Goal: Transaction & Acquisition: Purchase product/service

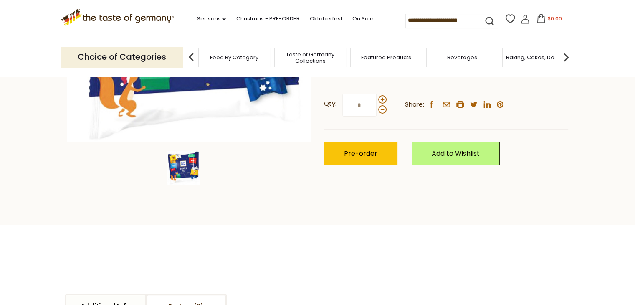
scroll to position [445, 0]
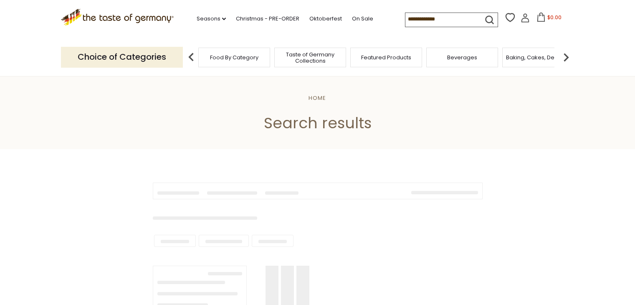
scroll to position [199, 0]
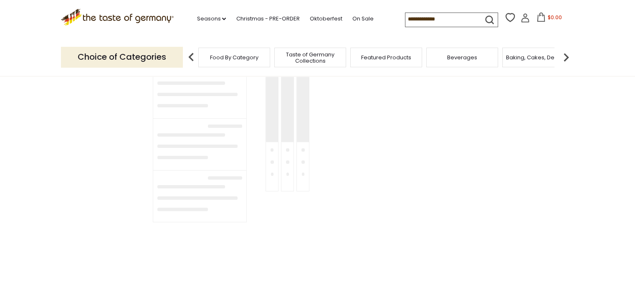
type input "**********"
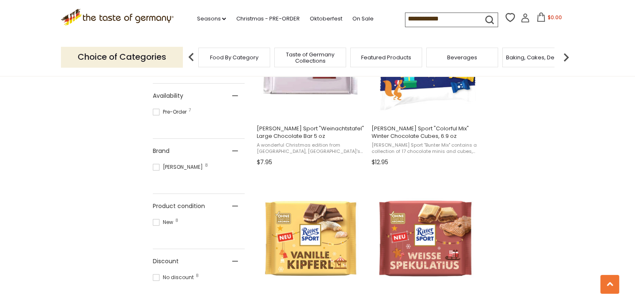
scroll to position [644, 0]
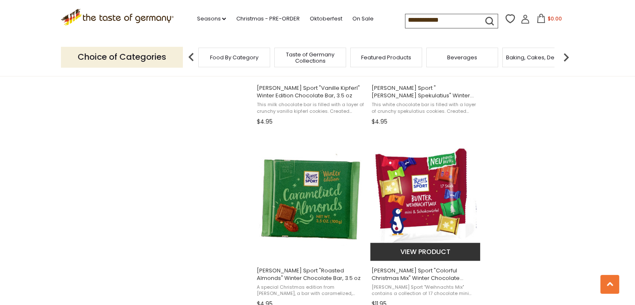
click at [446, 194] on img "Ritter Sport" at bounding box center [425, 197] width 111 height 111
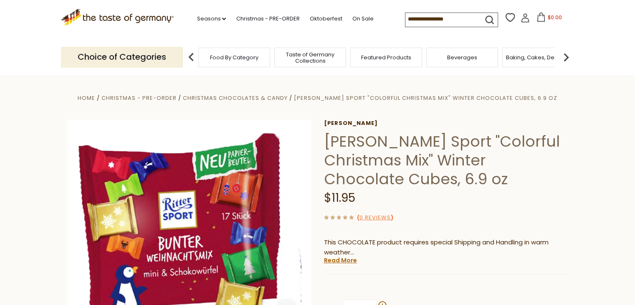
click at [344, 256] on div "Ritter Ritter Sport "Colorful Christmas Mix" Winter Chocolate Cubes, 6.9 oz $11…" at bounding box center [446, 290] width 244 height 340
click at [348, 259] on link "Read More" at bounding box center [340, 260] width 33 height 8
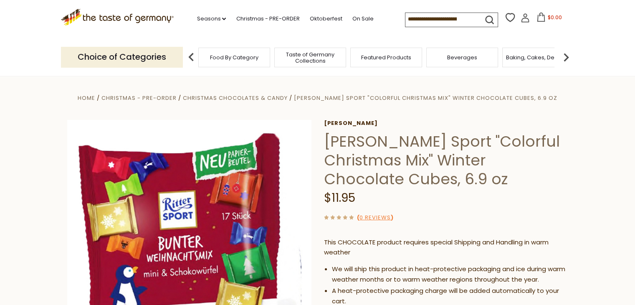
click at [241, 56] on span "Food By Category" at bounding box center [234, 57] width 48 height 6
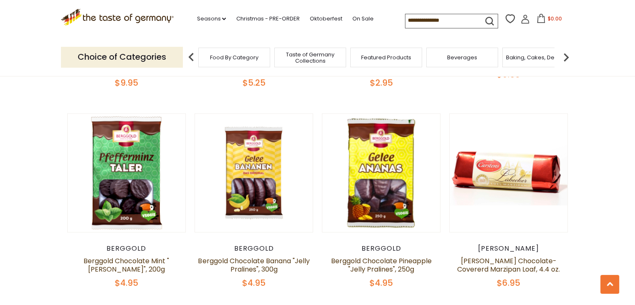
scroll to position [1335, 0]
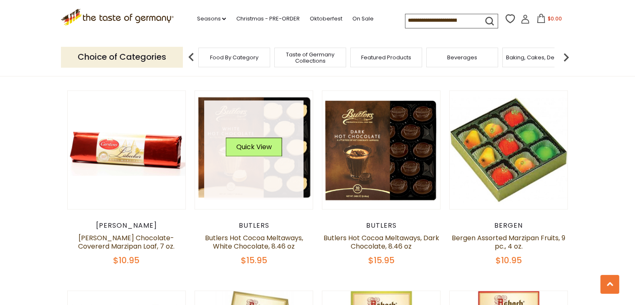
click at [224, 135] on link at bounding box center [253, 149] width 99 height 99
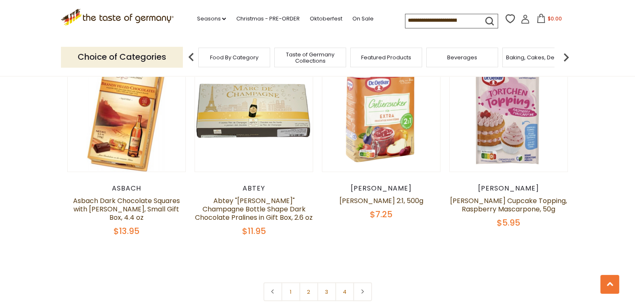
scroll to position [2002, 0]
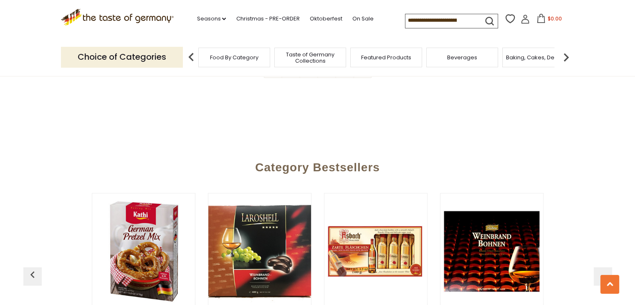
click at [167, 213] on img at bounding box center [143, 251] width 103 height 103
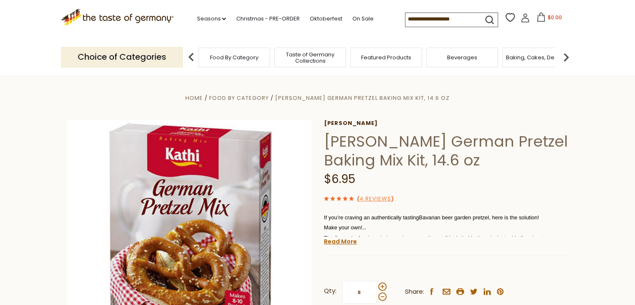
scroll to position [222, 0]
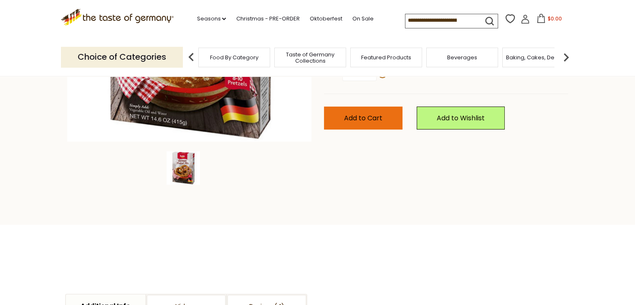
click at [369, 112] on button "Add to Cart" at bounding box center [363, 117] width 78 height 23
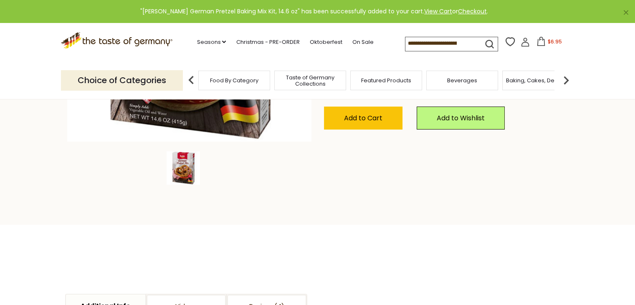
click at [547, 38] on button "$6.95" at bounding box center [548, 43] width 35 height 13
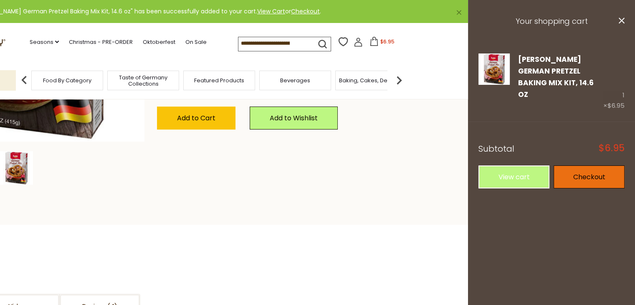
click at [598, 165] on link "Checkout" at bounding box center [588, 176] width 71 height 23
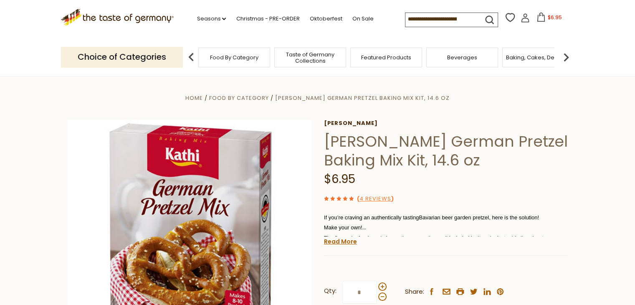
click at [104, 56] on p "Choice of Categories" at bounding box center [122, 57] width 122 height 20
click at [265, 16] on link "Christmas - PRE-ORDER" at bounding box center [267, 18] width 63 height 9
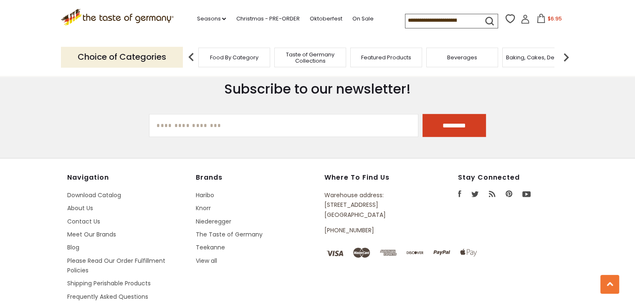
scroll to position [2282, 0]
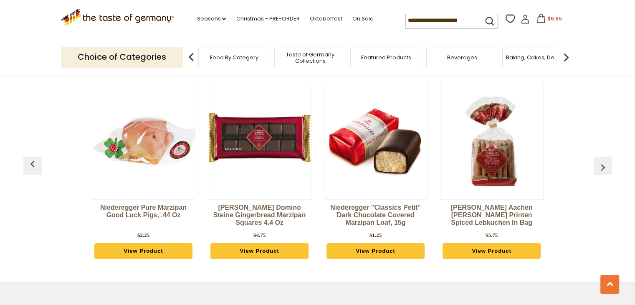
click at [601, 161] on img "button" at bounding box center [602, 167] width 13 height 13
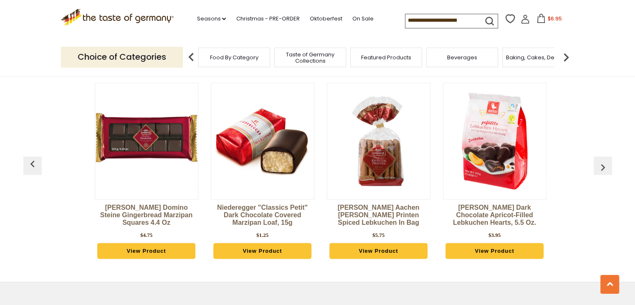
scroll to position [0, 116]
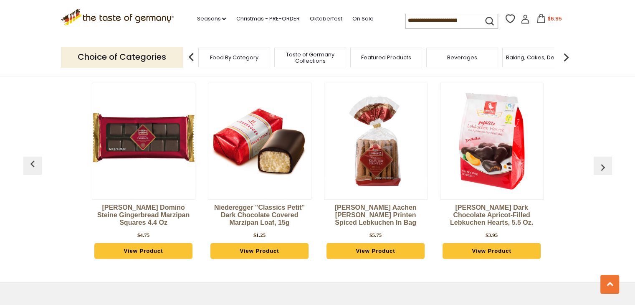
click at [601, 161] on img "button" at bounding box center [602, 167] width 13 height 13
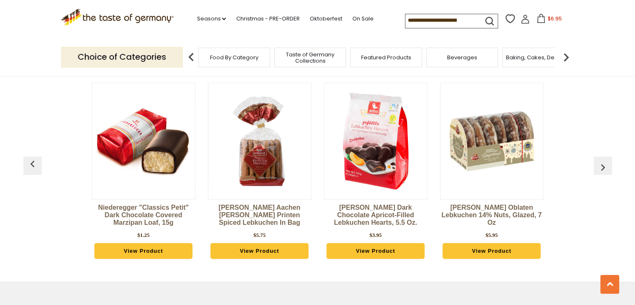
click at [601, 161] on img "button" at bounding box center [602, 167] width 13 height 13
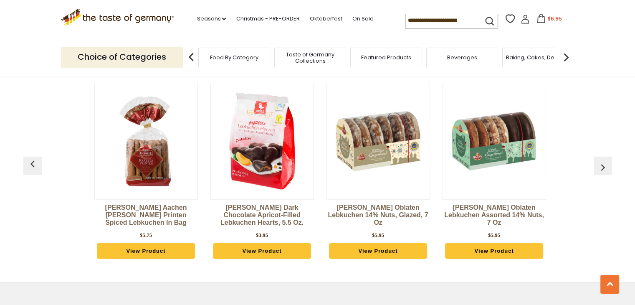
scroll to position [0, 348]
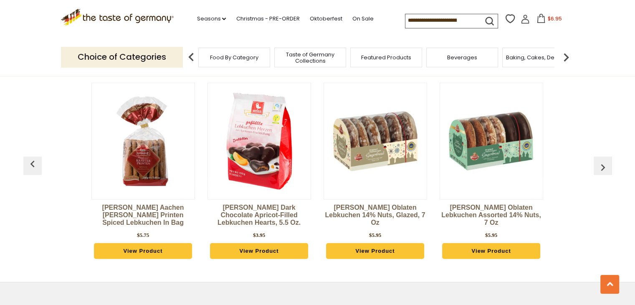
click at [350, 132] on img at bounding box center [375, 141] width 103 height 103
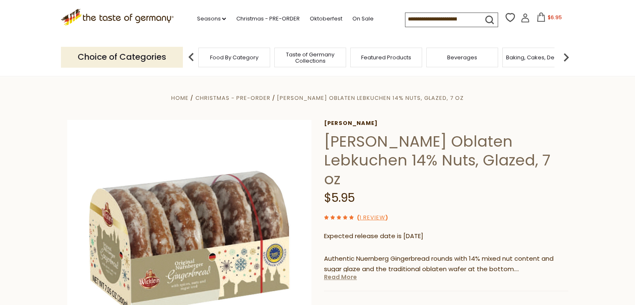
click at [346, 272] on link "Read More" at bounding box center [340, 276] width 33 height 8
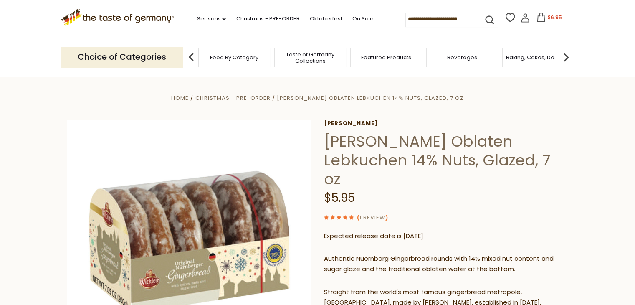
click at [370, 213] on link "1 Review" at bounding box center [372, 217] width 26 height 9
click at [376, 213] on link "1 Review" at bounding box center [372, 217] width 26 height 9
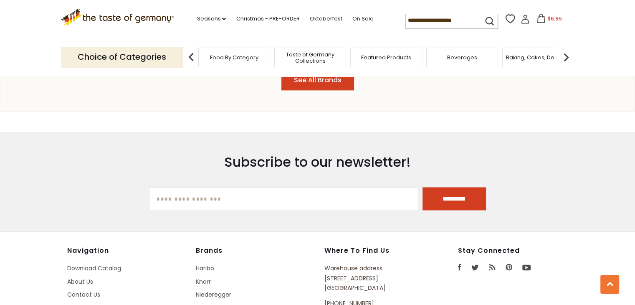
scroll to position [890, 0]
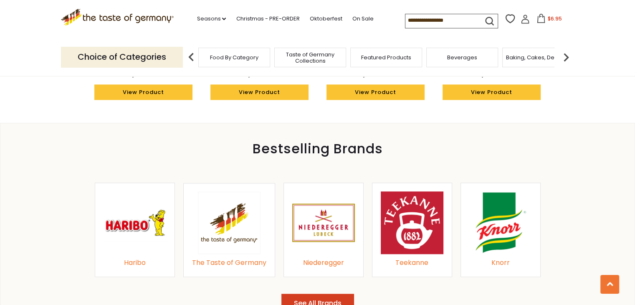
click at [319, 293] on button "See All Brands" at bounding box center [317, 303] width 73 height 20
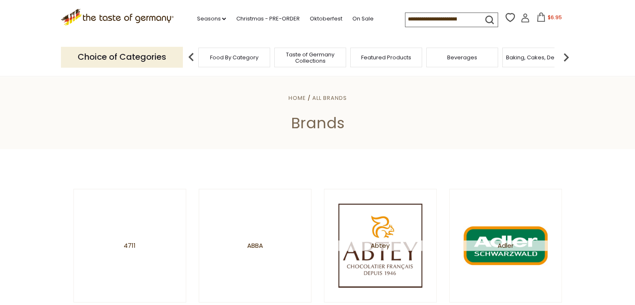
click at [203, 12] on li "Seasons dropdown_arrow All Seasons Recipes Game Day Valentine's Day Karneval St…" at bounding box center [215, 17] width 38 height 13
click at [204, 17] on link "Seasons dropdown_arrow" at bounding box center [210, 18] width 29 height 9
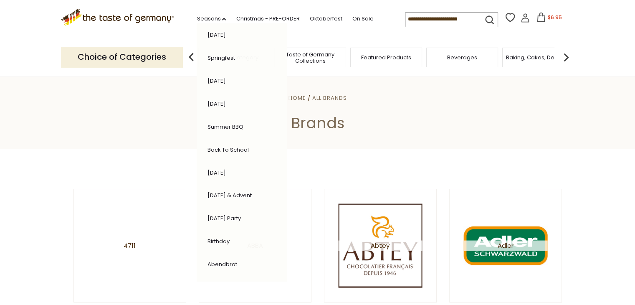
scroll to position [166, 0]
click at [236, 168] on link "[DATE] & Advent" at bounding box center [229, 172] width 44 height 8
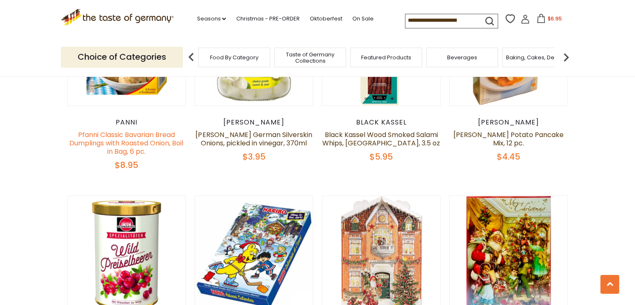
scroll to position [2002, 0]
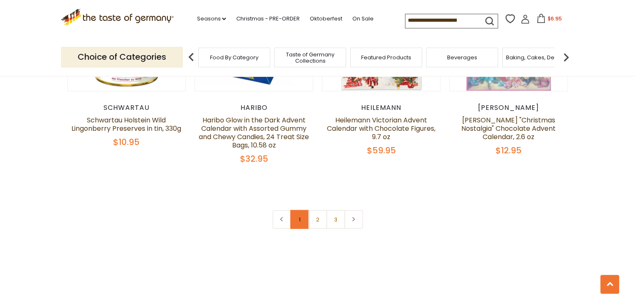
click at [304, 210] on link "1" at bounding box center [299, 219] width 19 height 19
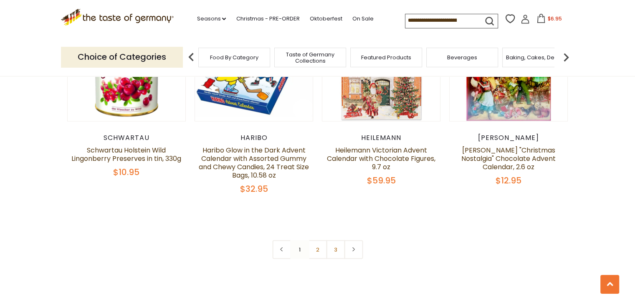
scroll to position [1976, 0]
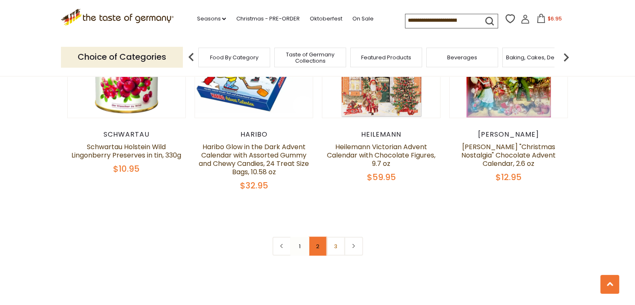
click at [319, 237] on link "2" at bounding box center [317, 246] width 19 height 19
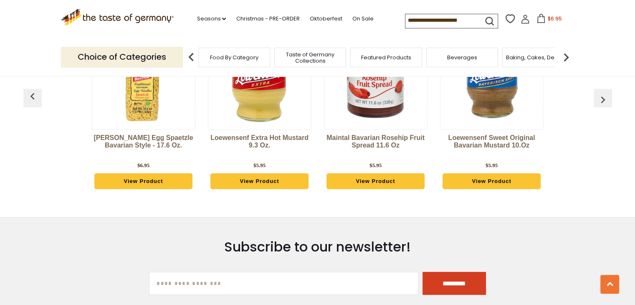
scroll to position [2069, 0]
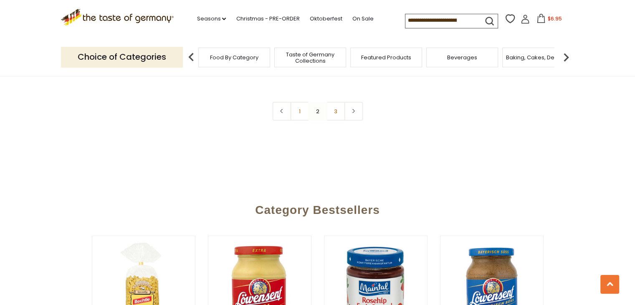
click at [338, 102] on link "3" at bounding box center [335, 111] width 19 height 19
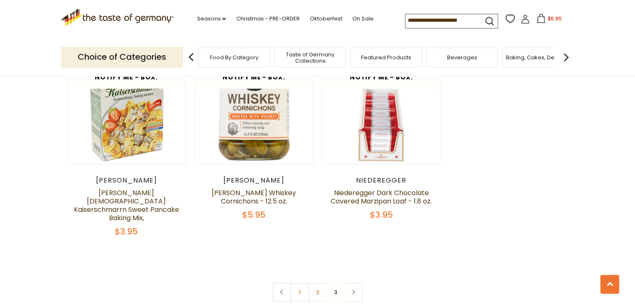
scroll to position [911, 0]
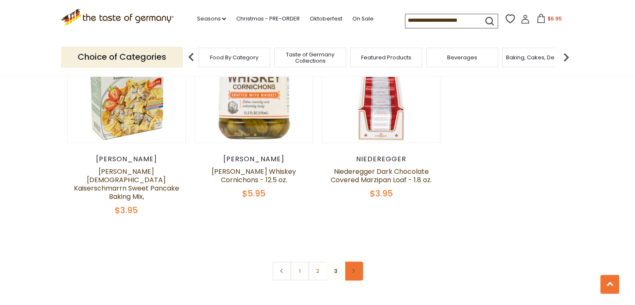
click at [355, 261] on link at bounding box center [353, 270] width 19 height 19
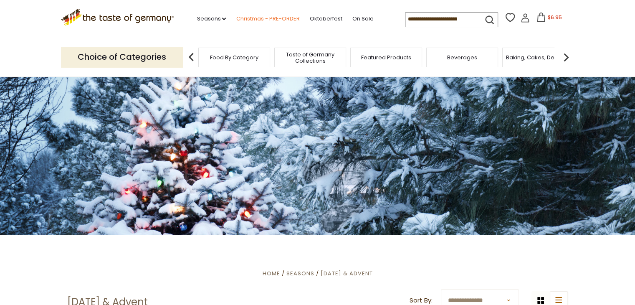
click at [268, 19] on link "Christmas - PRE-ORDER" at bounding box center [267, 18] width 63 height 9
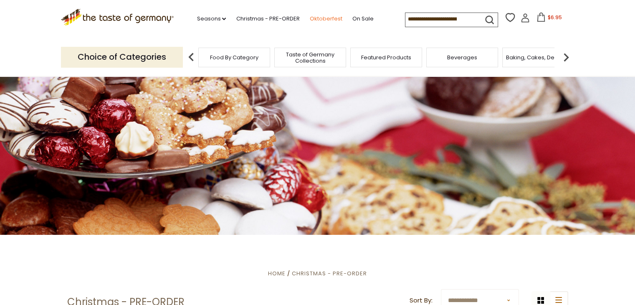
click at [318, 19] on link "Oktoberfest" at bounding box center [325, 18] width 33 height 9
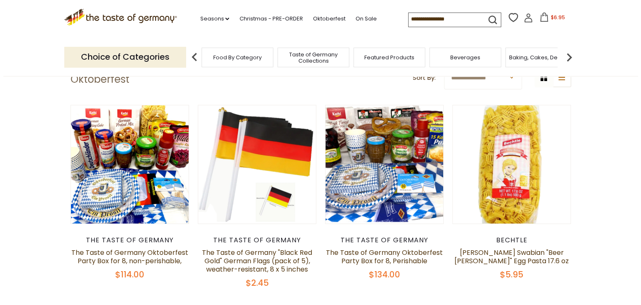
scroll to position [225, 0]
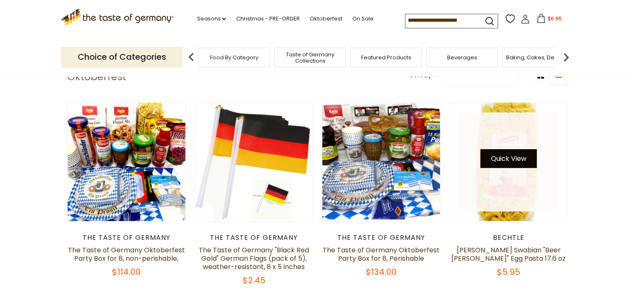
click at [502, 158] on button "Quick View" at bounding box center [508, 158] width 56 height 19
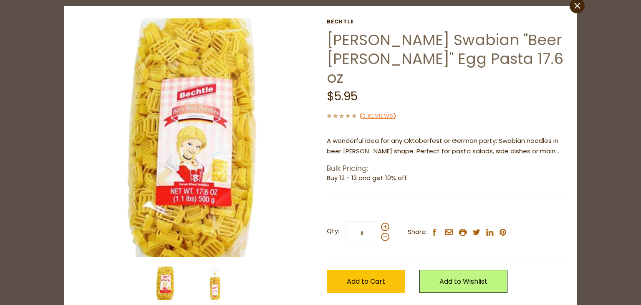
scroll to position [40, 0]
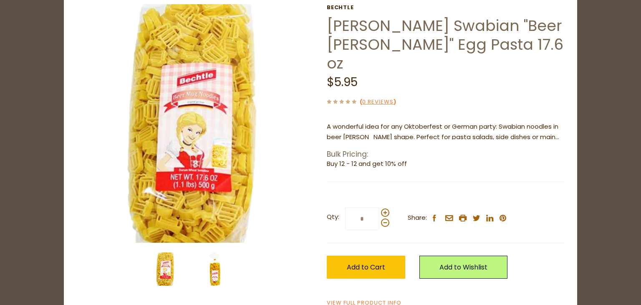
click at [219, 272] on img at bounding box center [214, 268] width 33 height 33
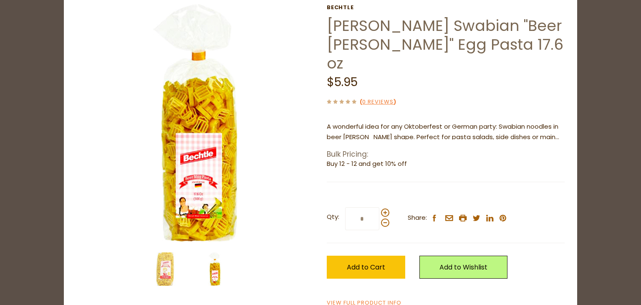
scroll to position [0, 0]
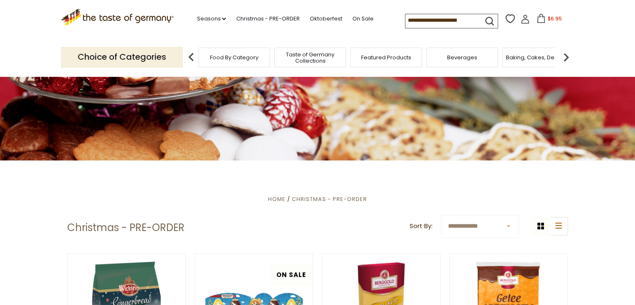
scroll to position [68, 0]
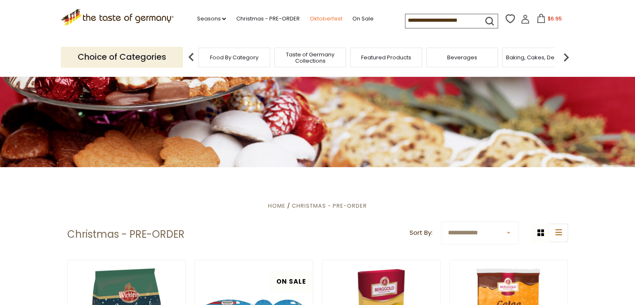
click at [318, 23] on link "Oktoberfest" at bounding box center [325, 18] width 33 height 9
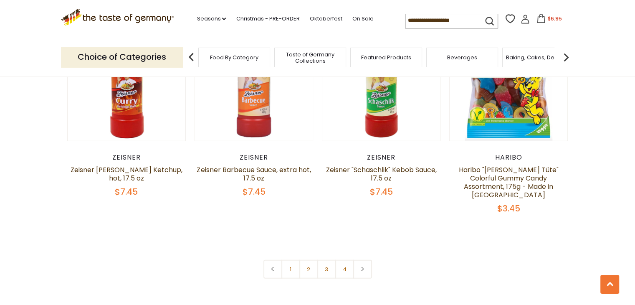
scroll to position [1968, 0]
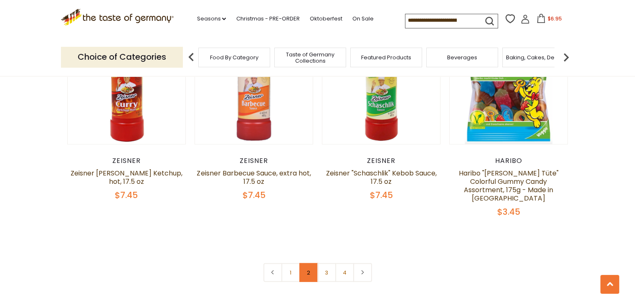
click at [310, 263] on link "2" at bounding box center [308, 272] width 19 height 19
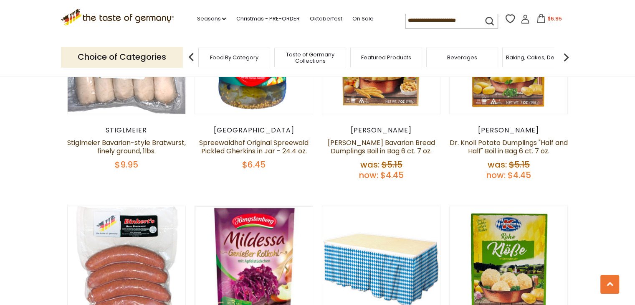
scroll to position [734, 0]
